Goal: Navigation & Orientation: Understand site structure

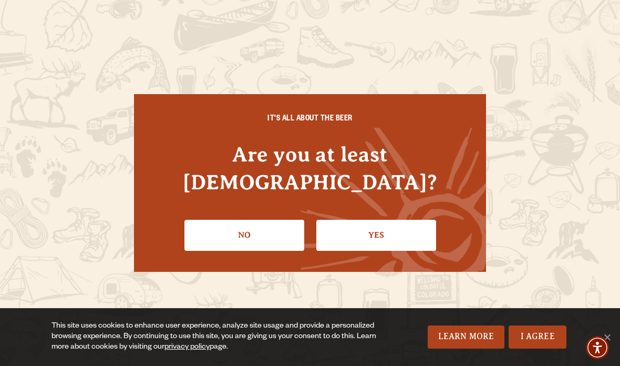
click at [370, 231] on link "Yes" at bounding box center [377, 235] width 120 height 30
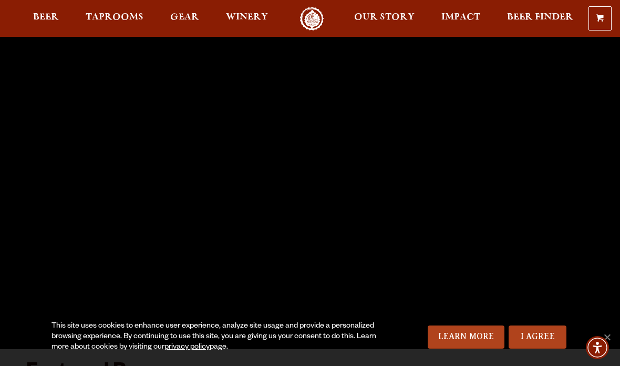
click at [116, 21] on span "Taprooms" at bounding box center [115, 17] width 58 height 8
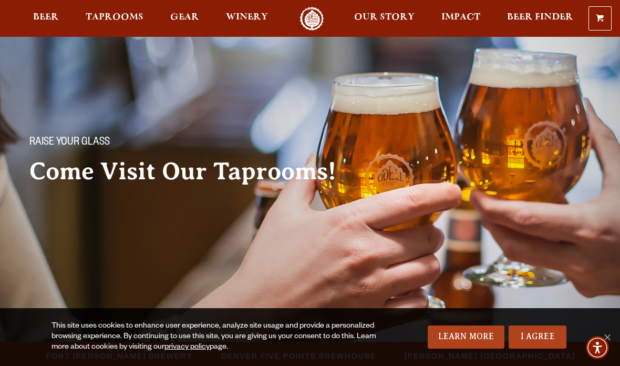
click at [50, 21] on span "Beer" at bounding box center [46, 17] width 26 height 8
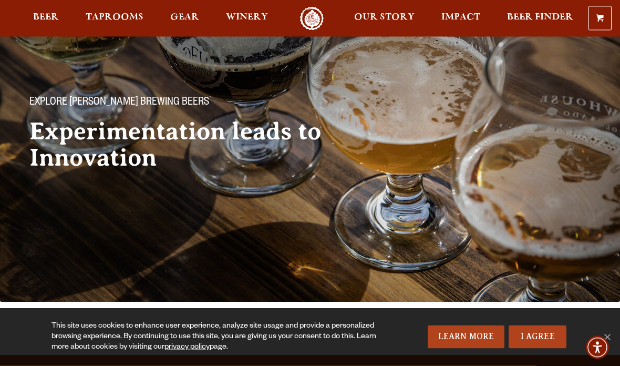
scroll to position [40, 0]
click at [384, 18] on span "Our Story" at bounding box center [384, 17] width 60 height 8
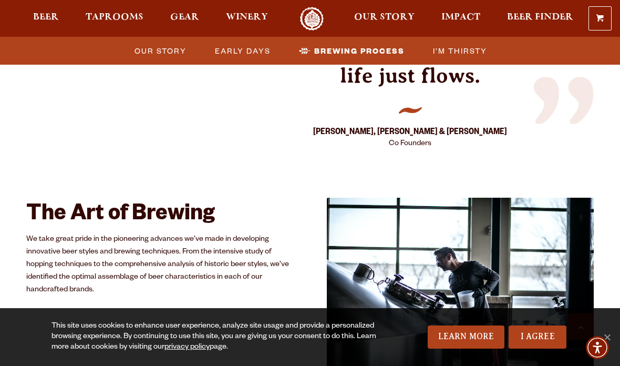
scroll to position [1806, 0]
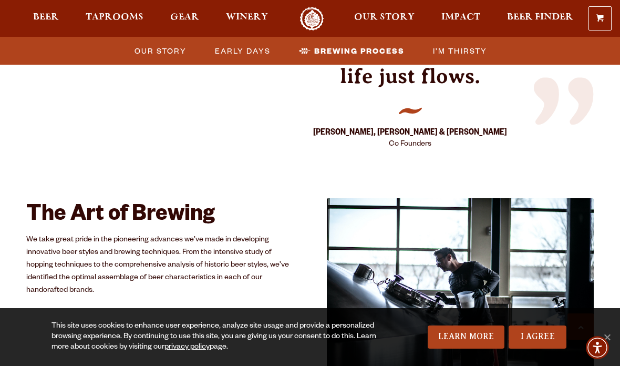
click at [450, 21] on span "Impact" at bounding box center [461, 17] width 39 height 8
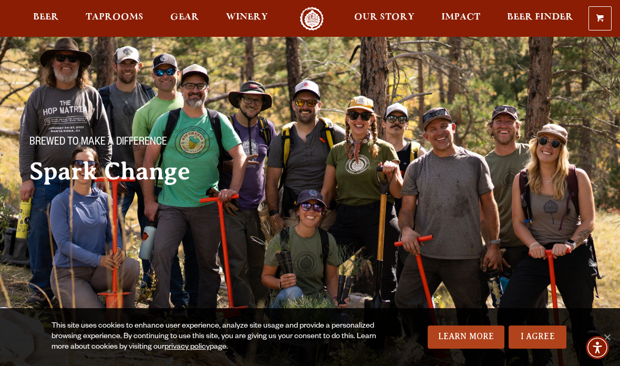
click at [256, 17] on span "Winery" at bounding box center [247, 17] width 42 height 8
